Goal: Task Accomplishment & Management: Use online tool/utility

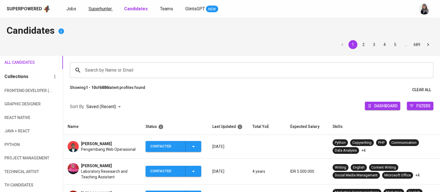
click at [91, 8] on span "Superhunter" at bounding box center [99, 8] width 23 height 5
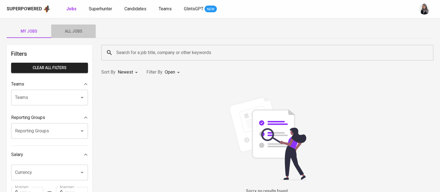
click at [70, 30] on span "All Jobs" at bounding box center [74, 31] width 38 height 7
click at [142, 48] on input "Search for a job title, company or other keywords" at bounding box center [268, 52] width 307 height 11
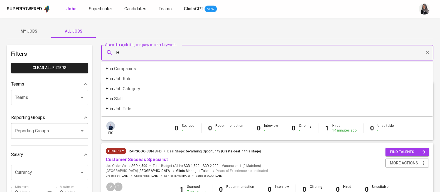
type input "H"
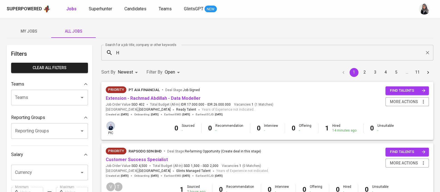
click at [388, 26] on div "My Jobs All Jobs" at bounding box center [220, 30] width 426 height 13
